Goal: Task Accomplishment & Management: Manage account settings

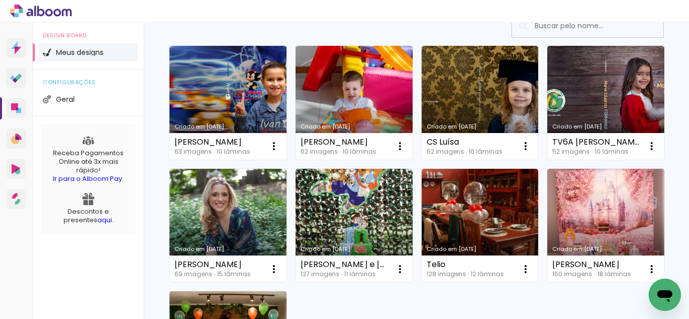
scroll to position [101, 0]
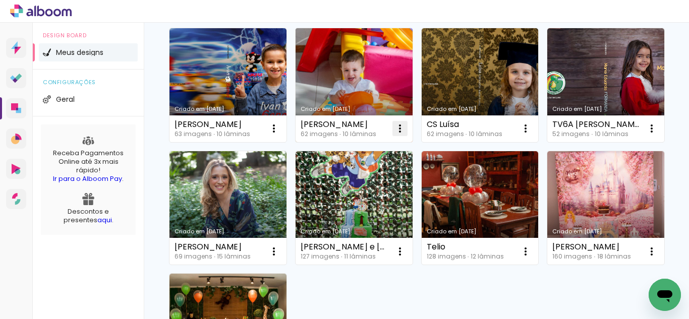
click at [399, 126] on iron-icon at bounding box center [400, 129] width 12 height 12
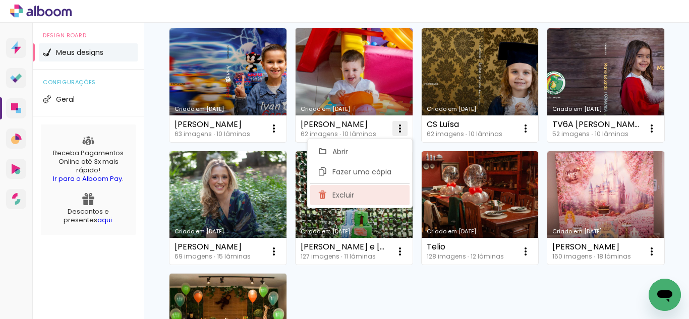
click at [344, 192] on span "Excluir" at bounding box center [343, 195] width 22 height 7
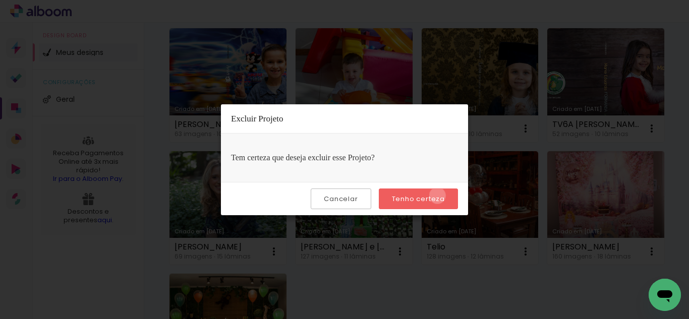
click at [0, 0] on slot "Tenho certeza" at bounding box center [0, 0] width 0 height 0
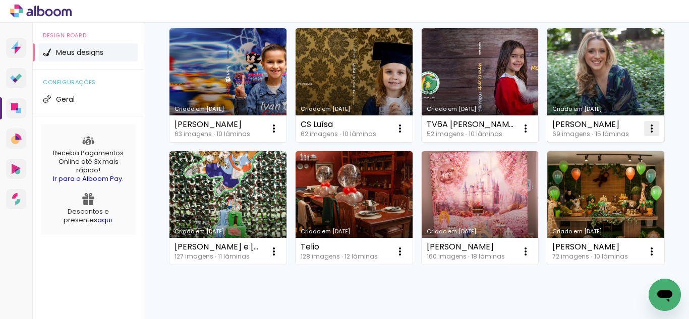
click at [646, 135] on iron-icon at bounding box center [652, 129] width 12 height 12
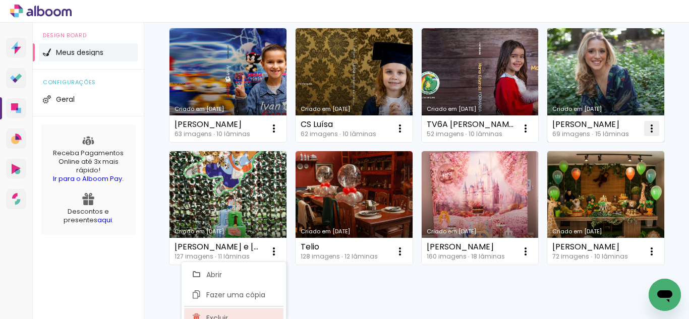
click at [221, 315] on span "Excluir" at bounding box center [217, 318] width 22 height 7
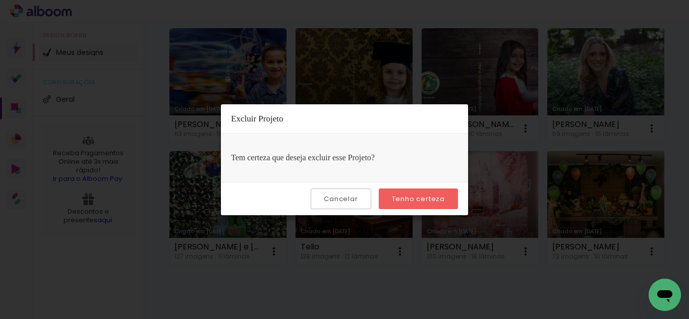
click at [0, 0] on slot "Tenho certeza" at bounding box center [0, 0] width 0 height 0
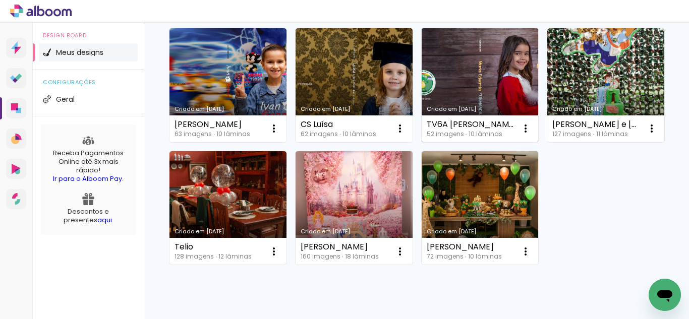
click at [472, 81] on link "Criado em [DATE]" at bounding box center [480, 85] width 117 height 114
